Goal: Book appointment/travel/reservation

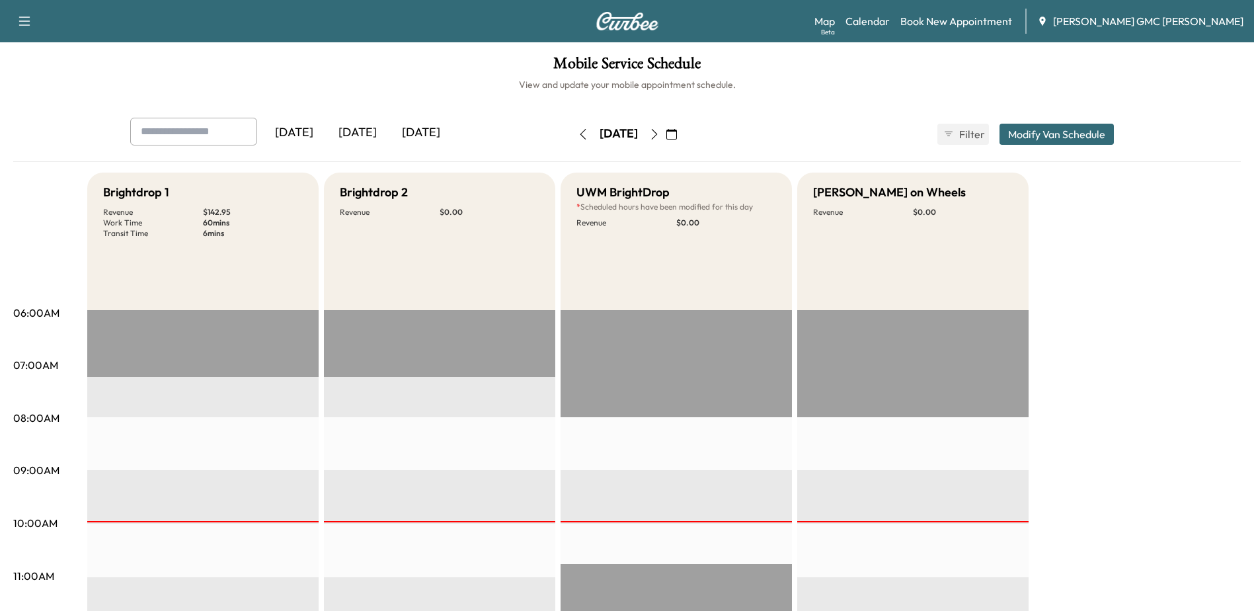
click at [660, 137] on icon "button" at bounding box center [654, 134] width 11 height 11
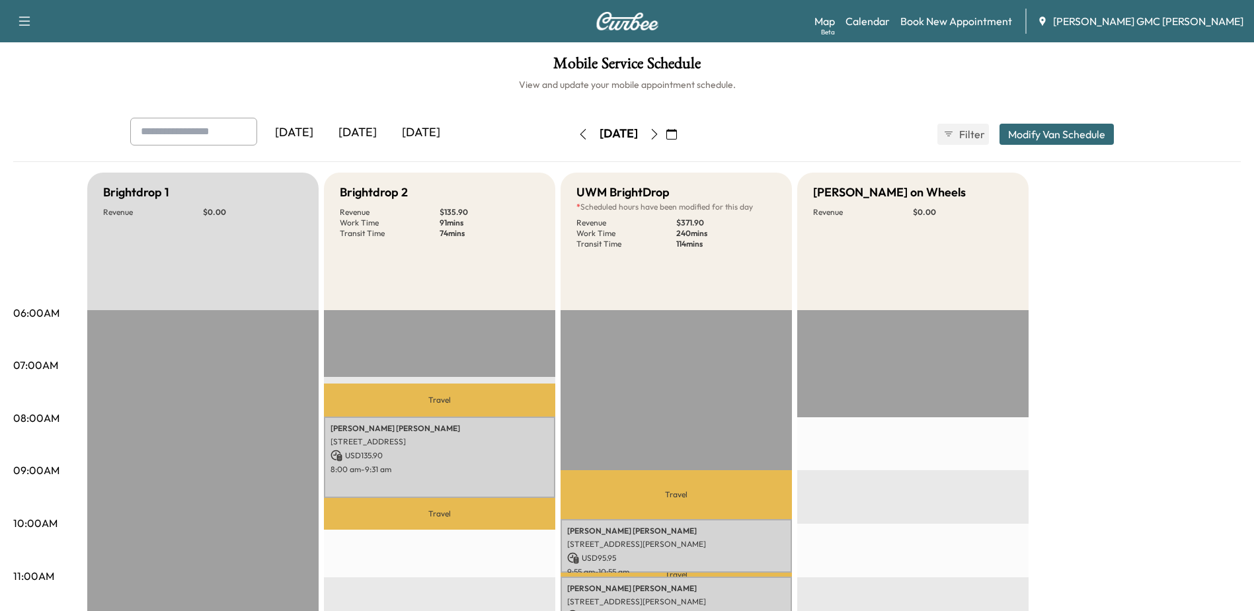
click at [660, 133] on icon "button" at bounding box center [654, 134] width 11 height 11
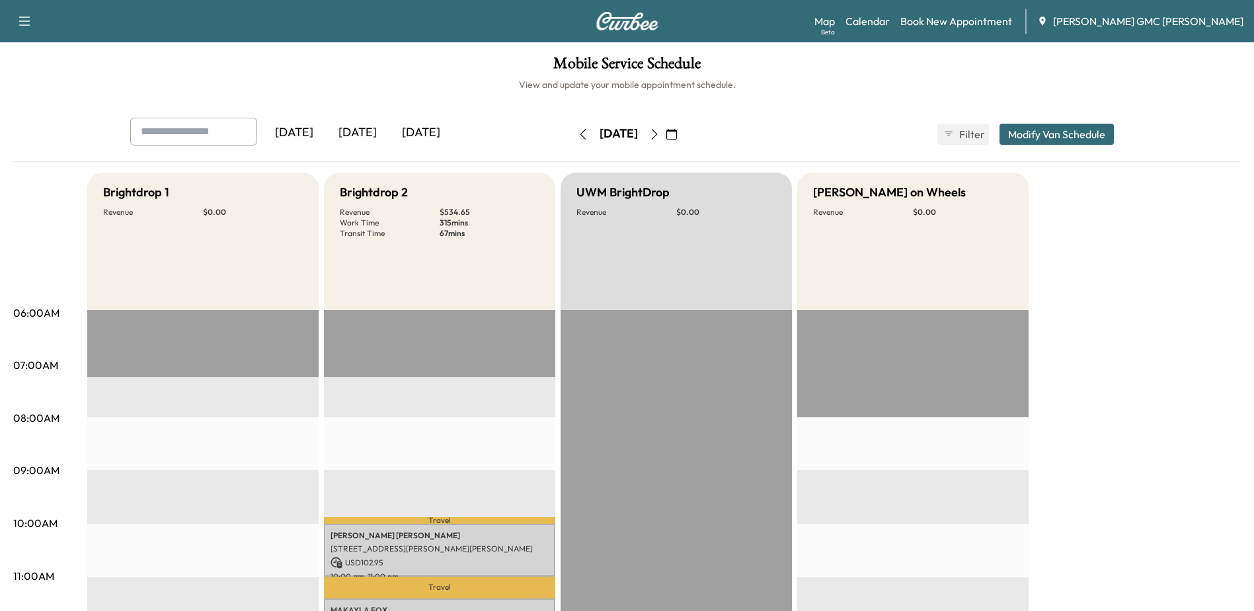
click at [660, 134] on icon "button" at bounding box center [654, 134] width 11 height 11
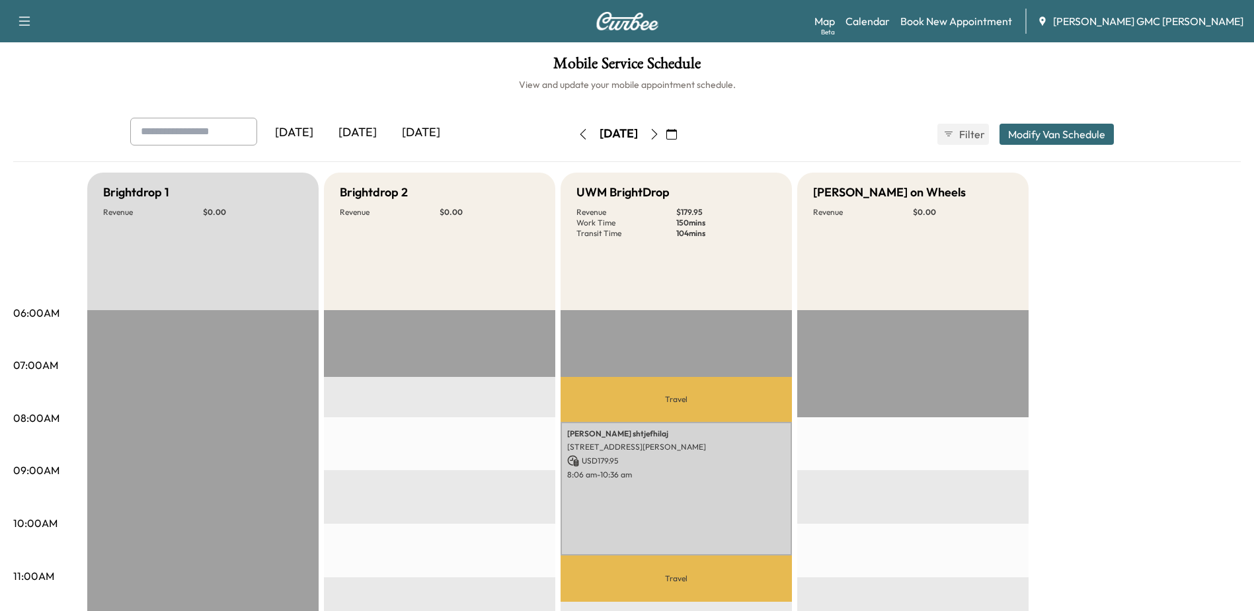
click at [578, 133] on icon "button" at bounding box center [583, 134] width 11 height 11
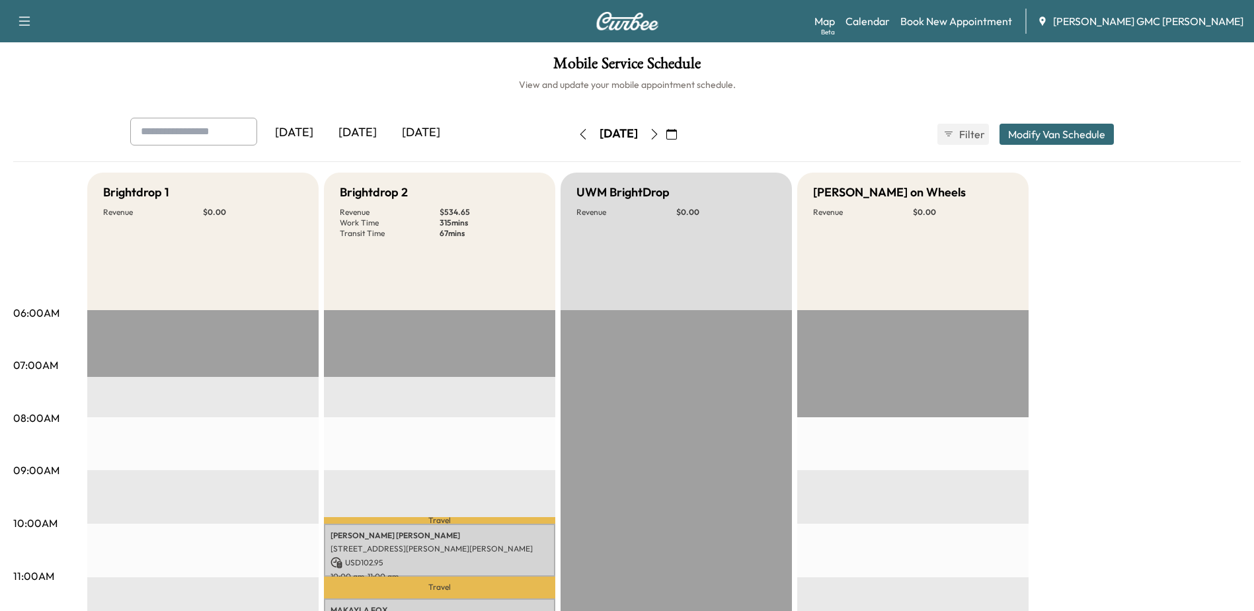
click at [572, 134] on button "button" at bounding box center [583, 134] width 22 height 21
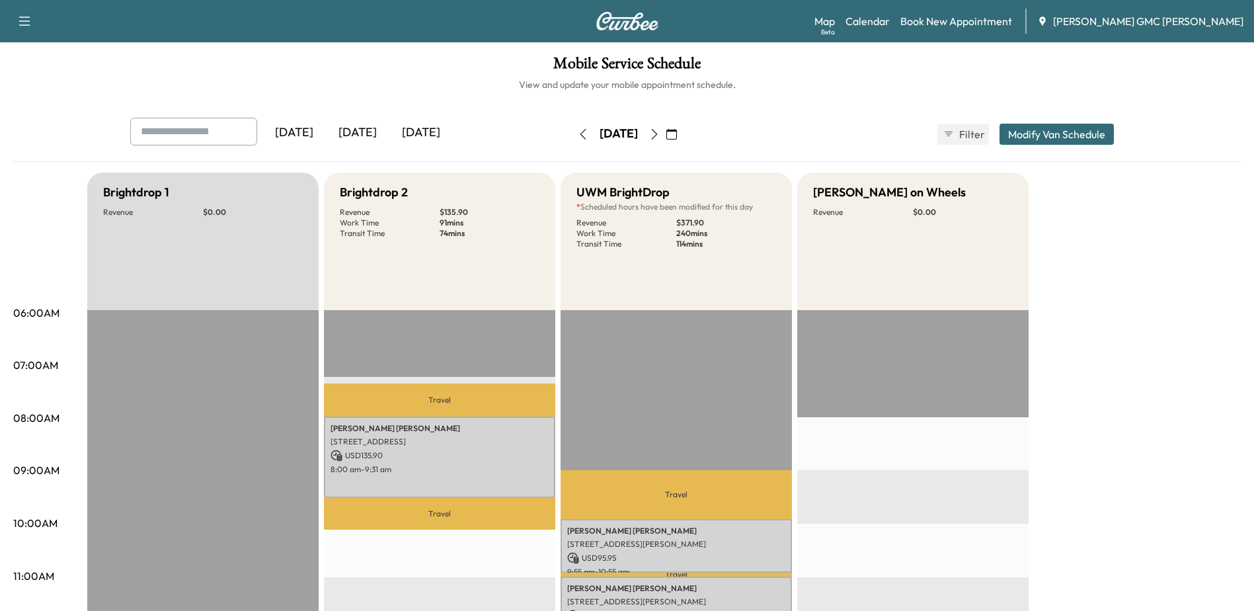
click at [578, 135] on icon "button" at bounding box center [583, 134] width 11 height 11
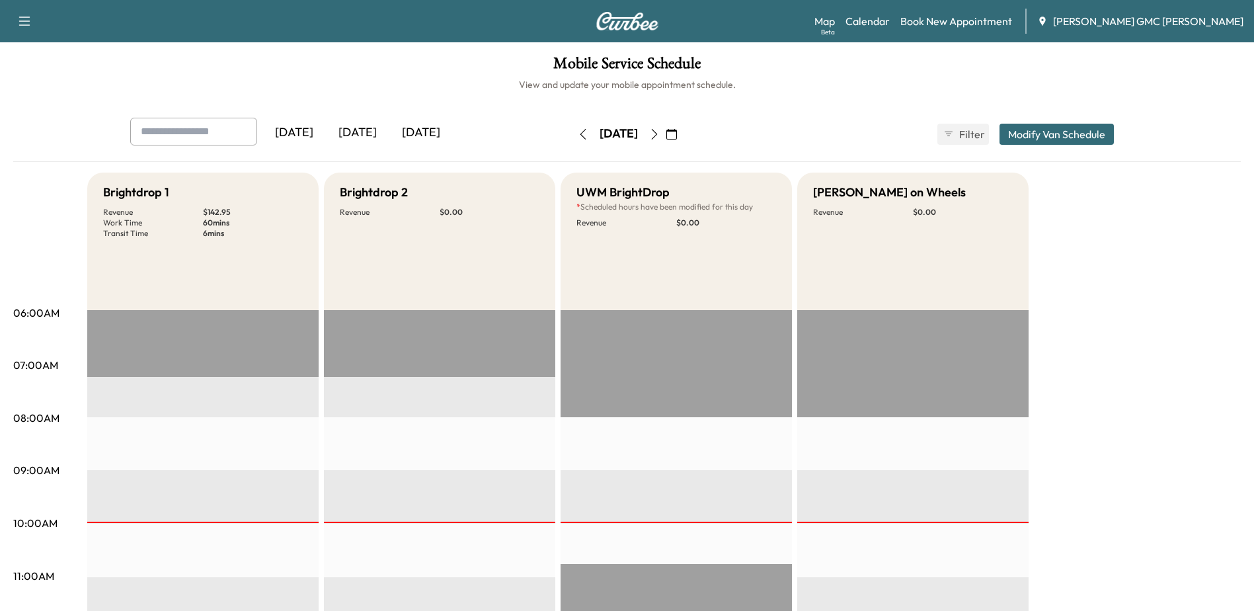
click at [660, 134] on icon "button" at bounding box center [654, 134] width 11 height 11
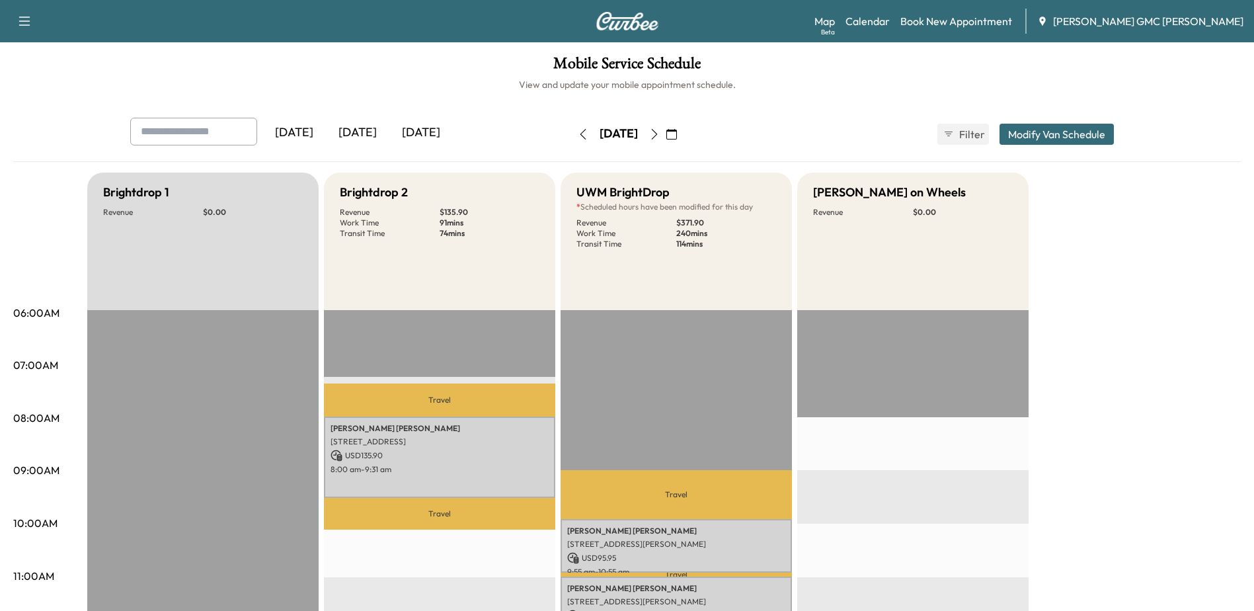
click at [657, 133] on icon "button" at bounding box center [654, 134] width 6 height 11
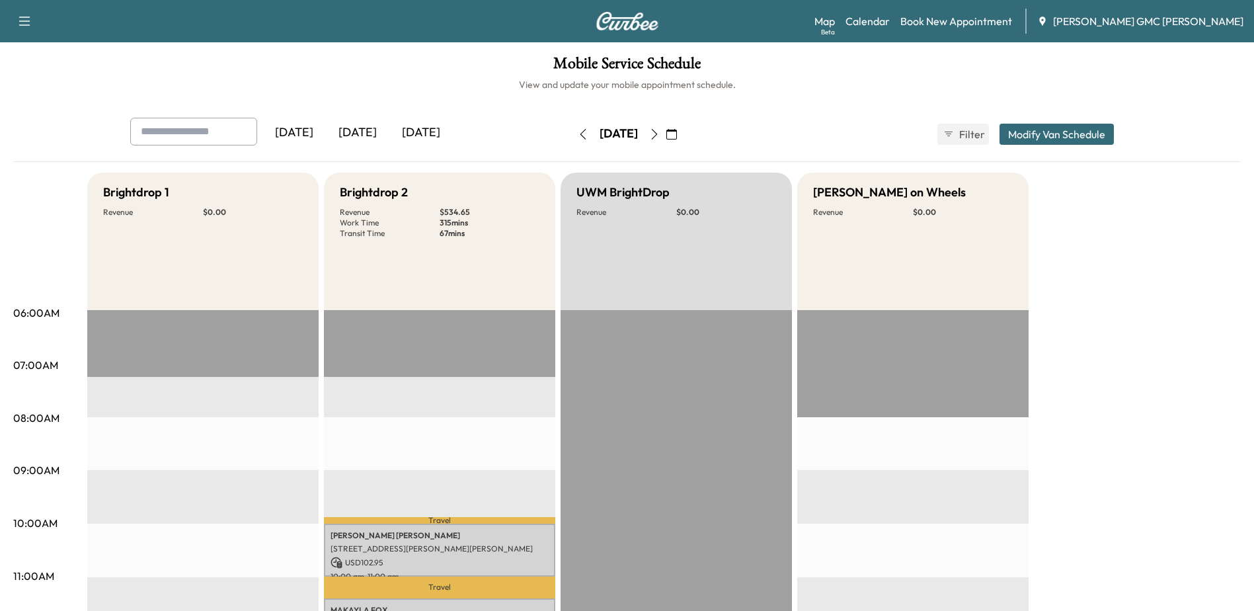
click at [578, 136] on icon "button" at bounding box center [583, 134] width 11 height 11
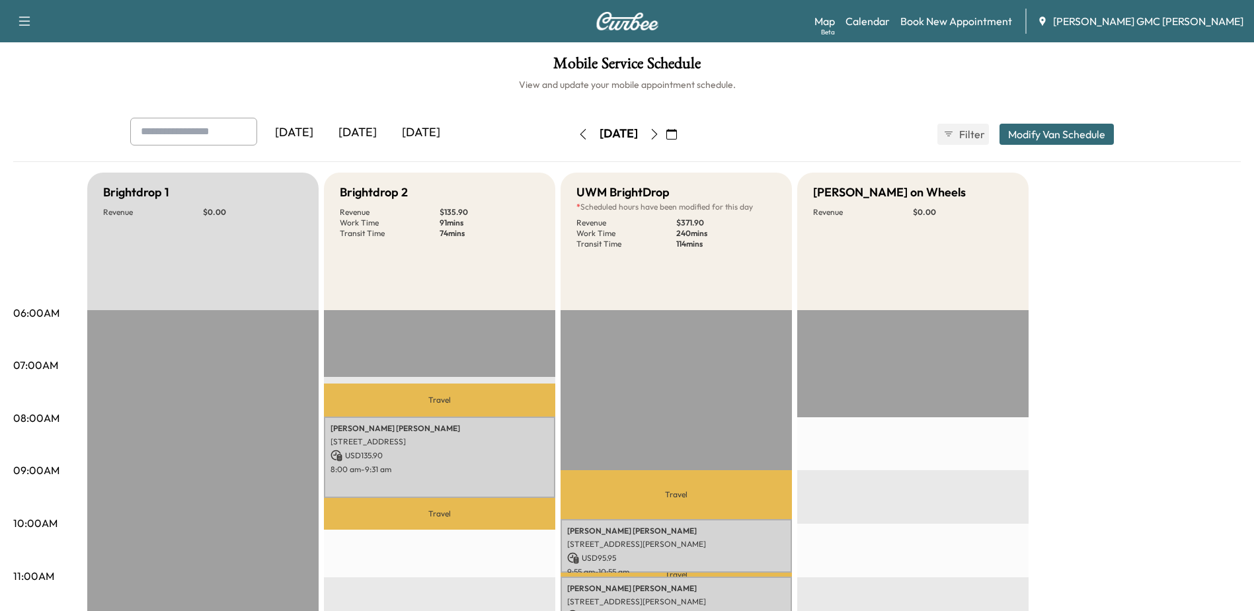
click at [578, 134] on icon "button" at bounding box center [583, 134] width 11 height 11
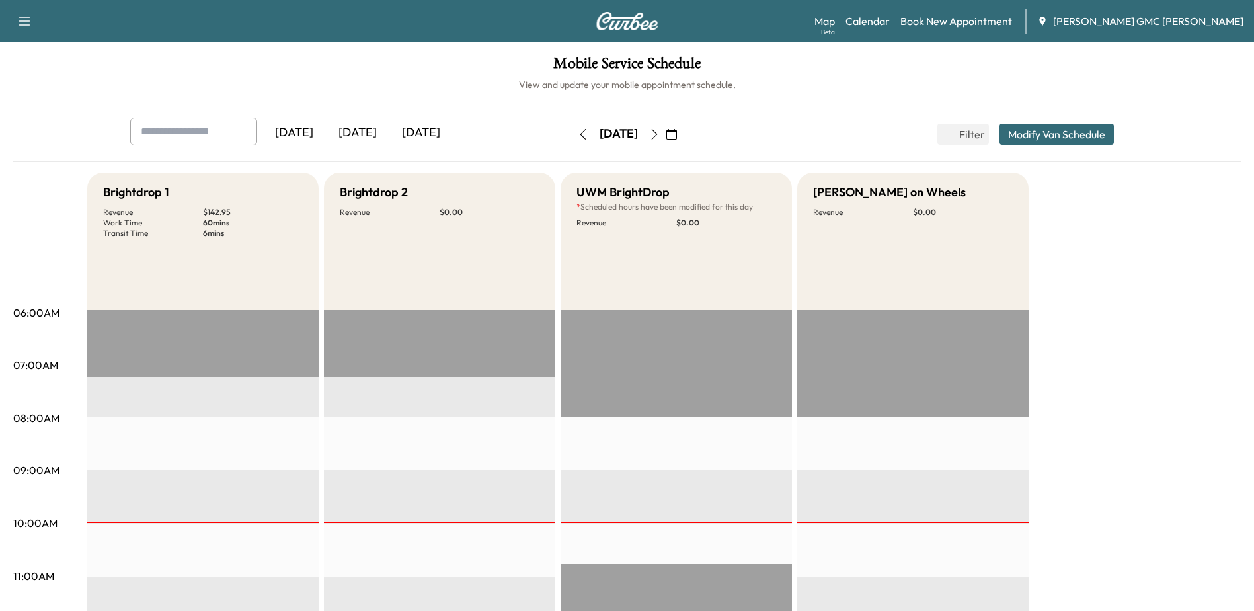
click at [660, 138] on icon "button" at bounding box center [654, 134] width 11 height 11
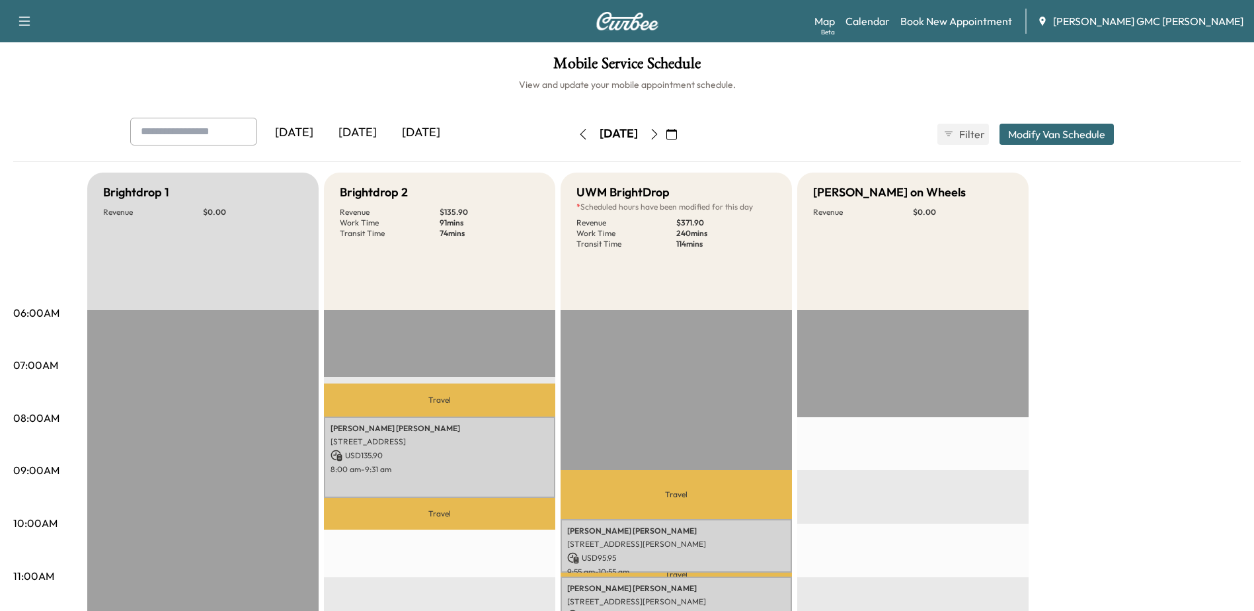
click at [660, 136] on icon "button" at bounding box center [654, 134] width 11 height 11
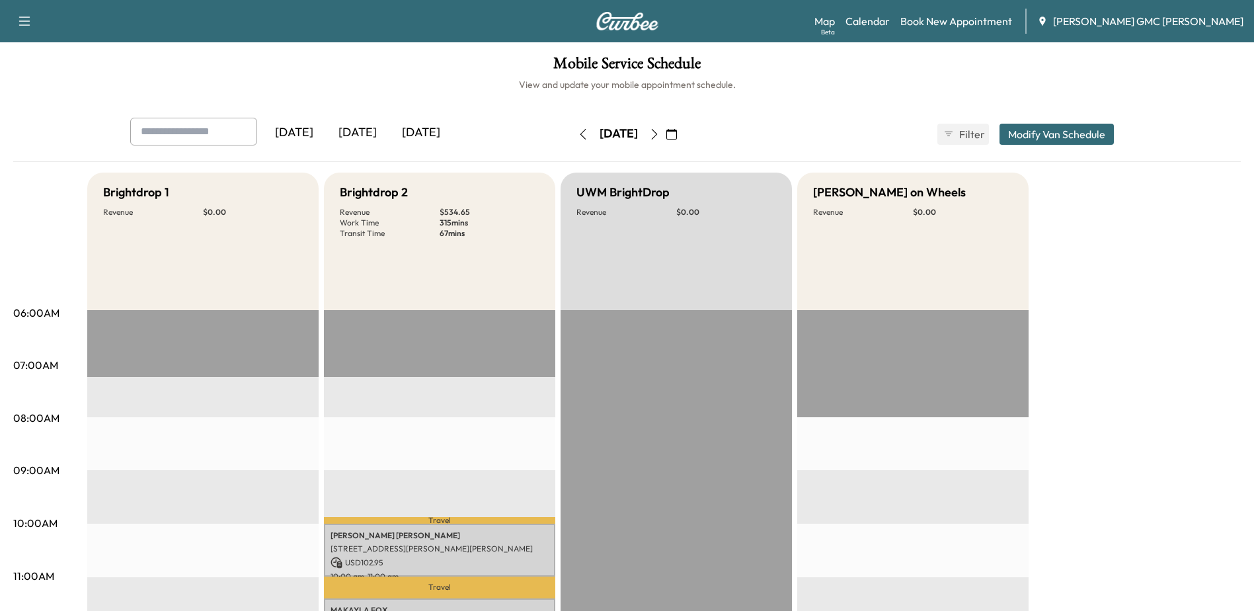
click at [660, 137] on icon "button" at bounding box center [654, 134] width 11 height 11
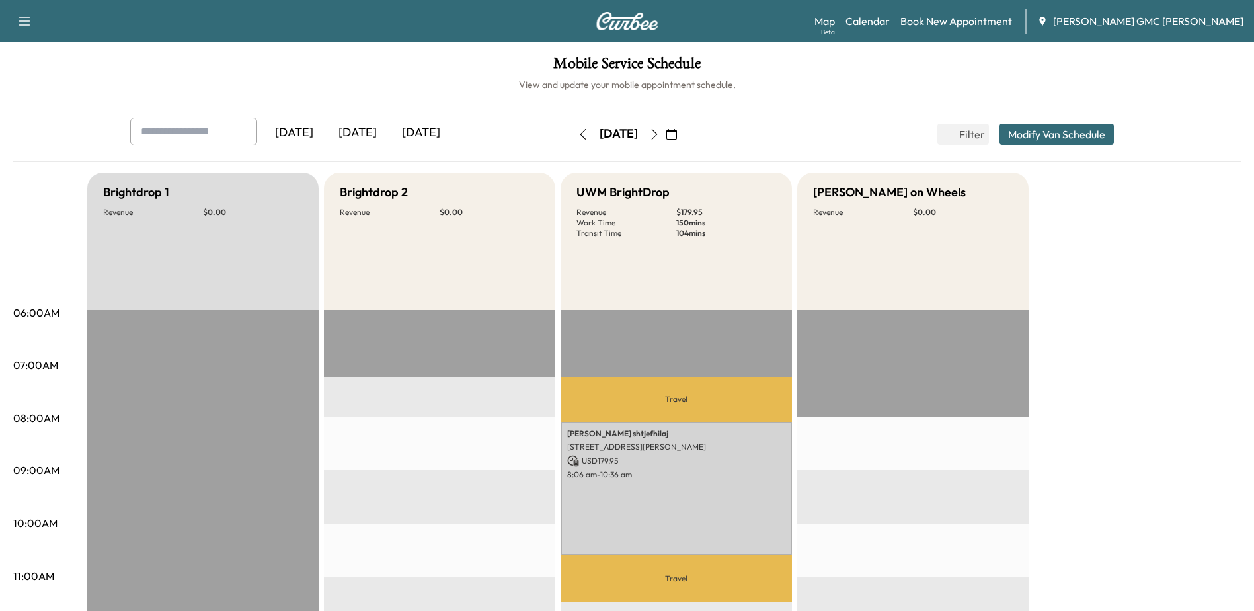
click at [580, 136] on icon "button" at bounding box center [583, 134] width 6 height 11
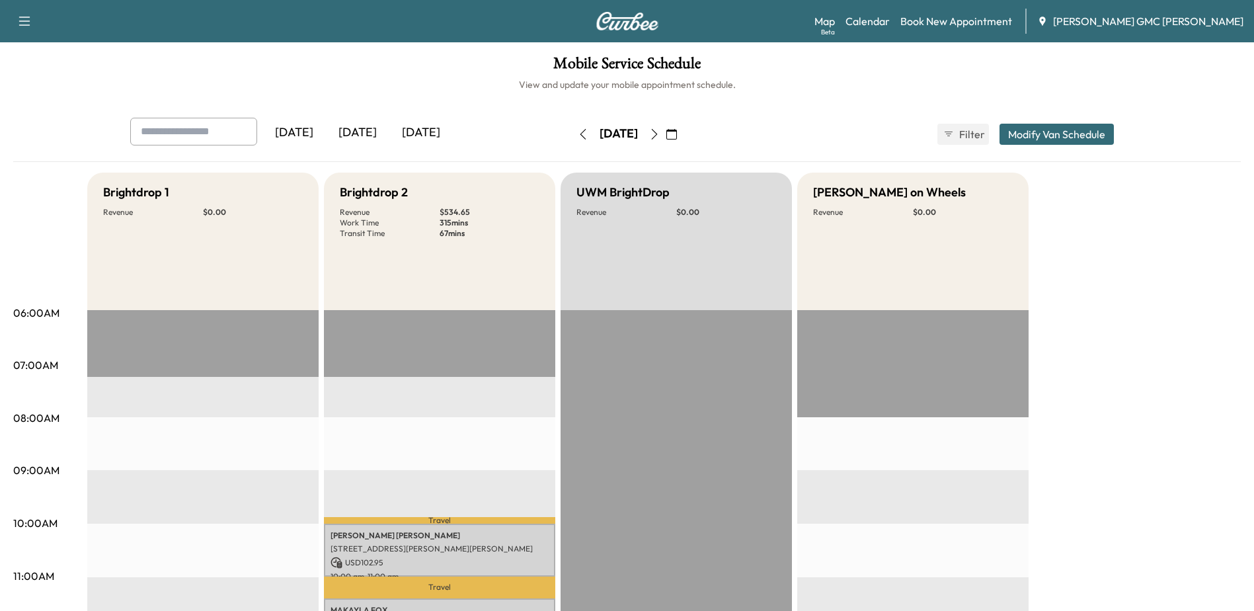
click at [660, 133] on icon "button" at bounding box center [654, 134] width 11 height 11
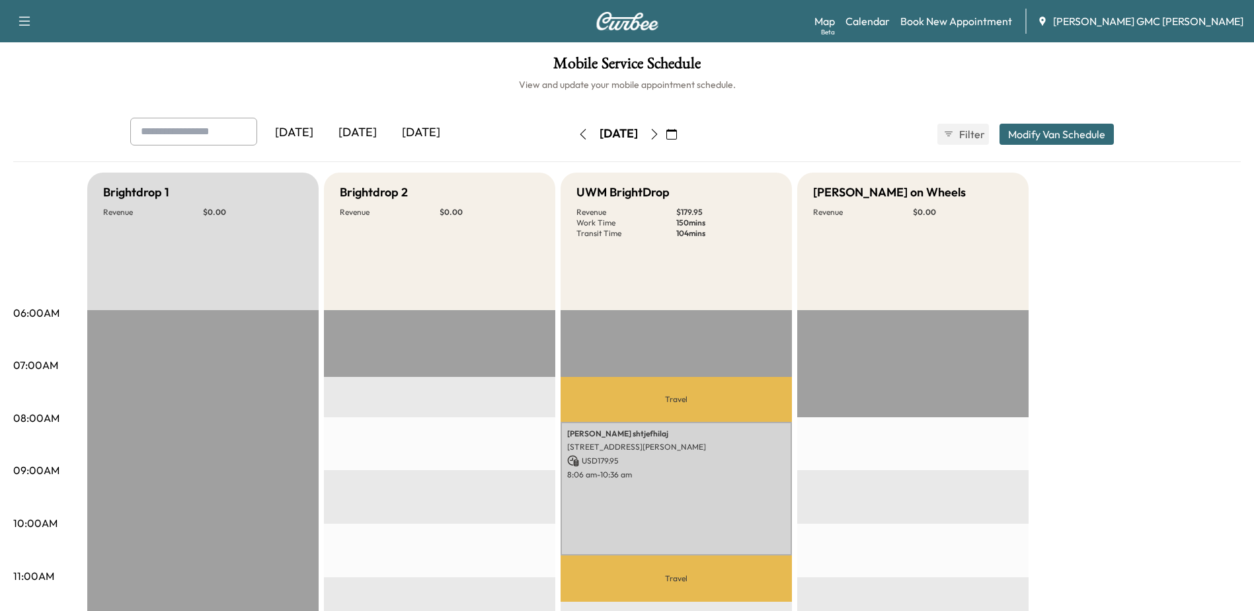
click at [572, 139] on button "button" at bounding box center [583, 134] width 22 height 21
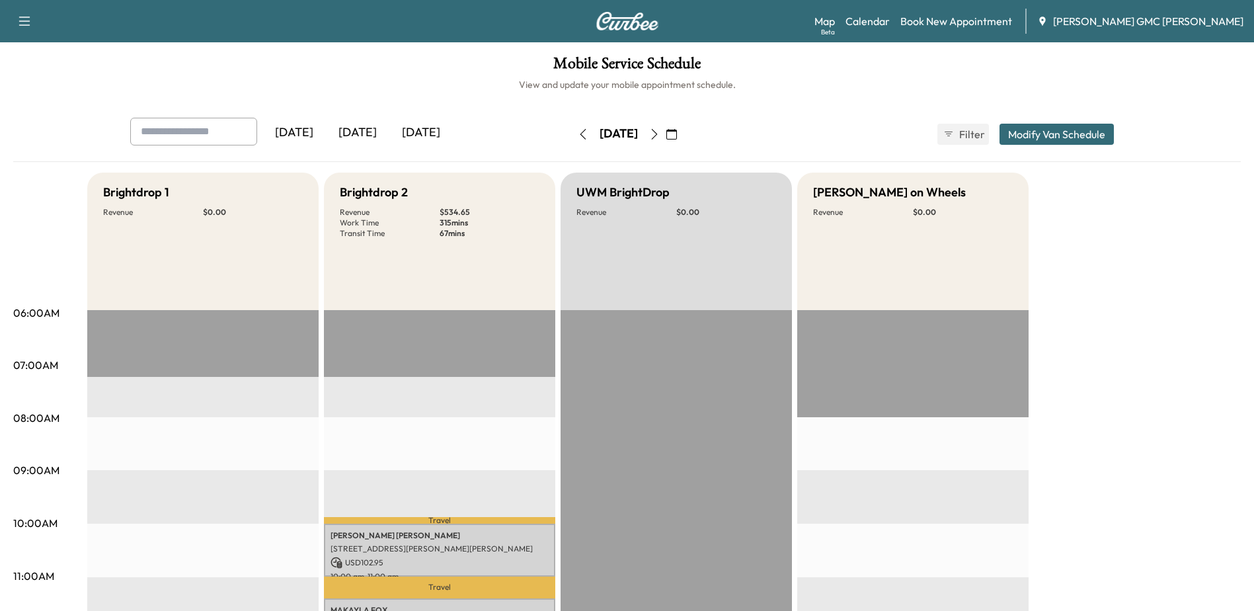
click at [578, 137] on icon "button" at bounding box center [583, 134] width 11 height 11
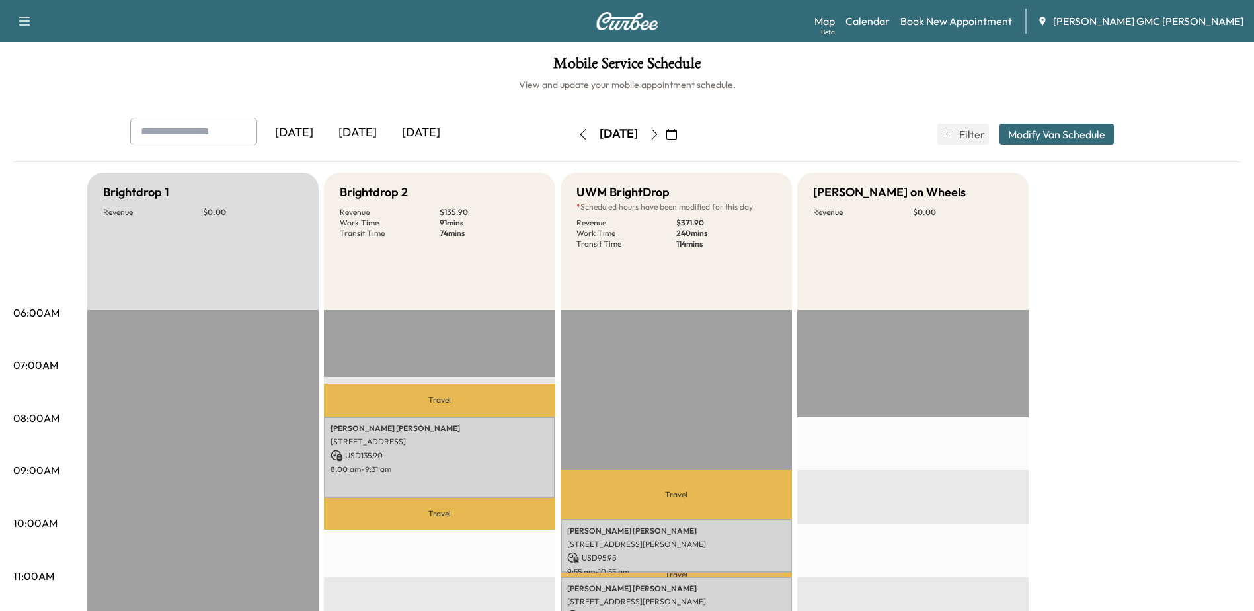
click at [578, 132] on icon "button" at bounding box center [583, 134] width 11 height 11
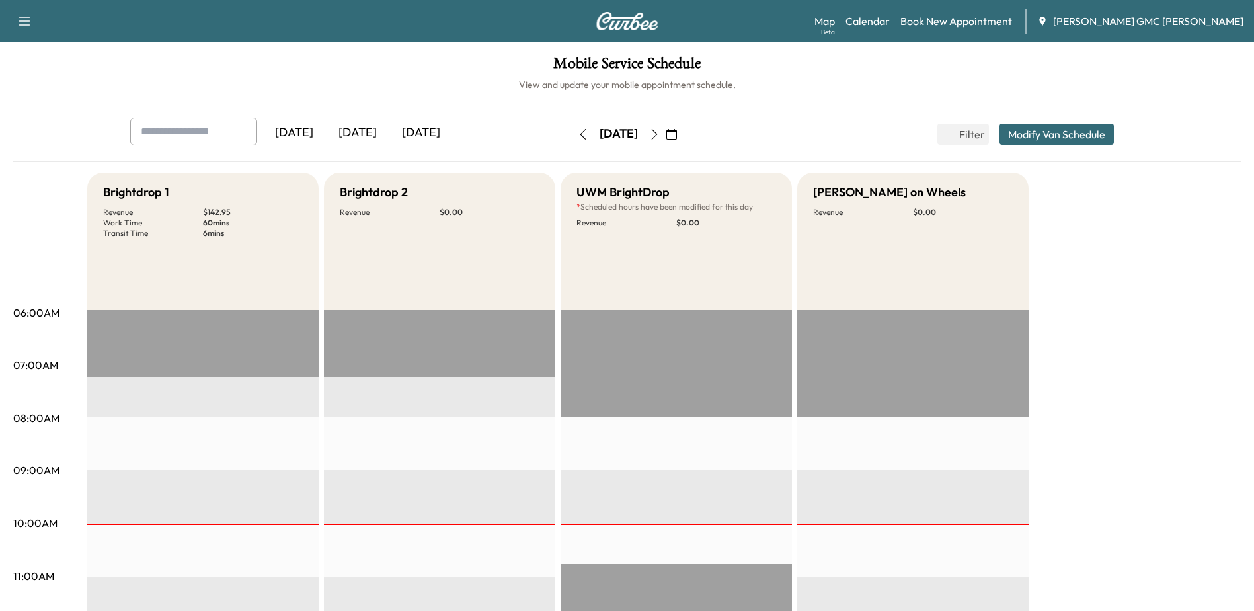
click at [578, 134] on icon "button" at bounding box center [583, 134] width 11 height 11
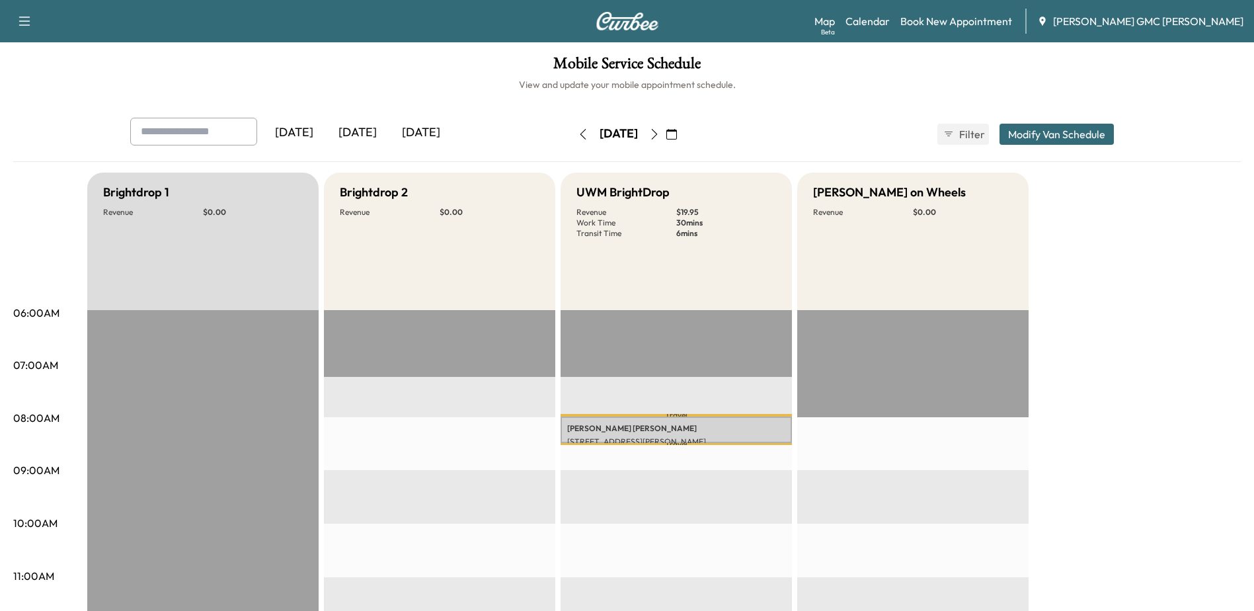
click at [660, 132] on icon "button" at bounding box center [654, 134] width 11 height 11
